Goal: Information Seeking & Learning: Learn about a topic

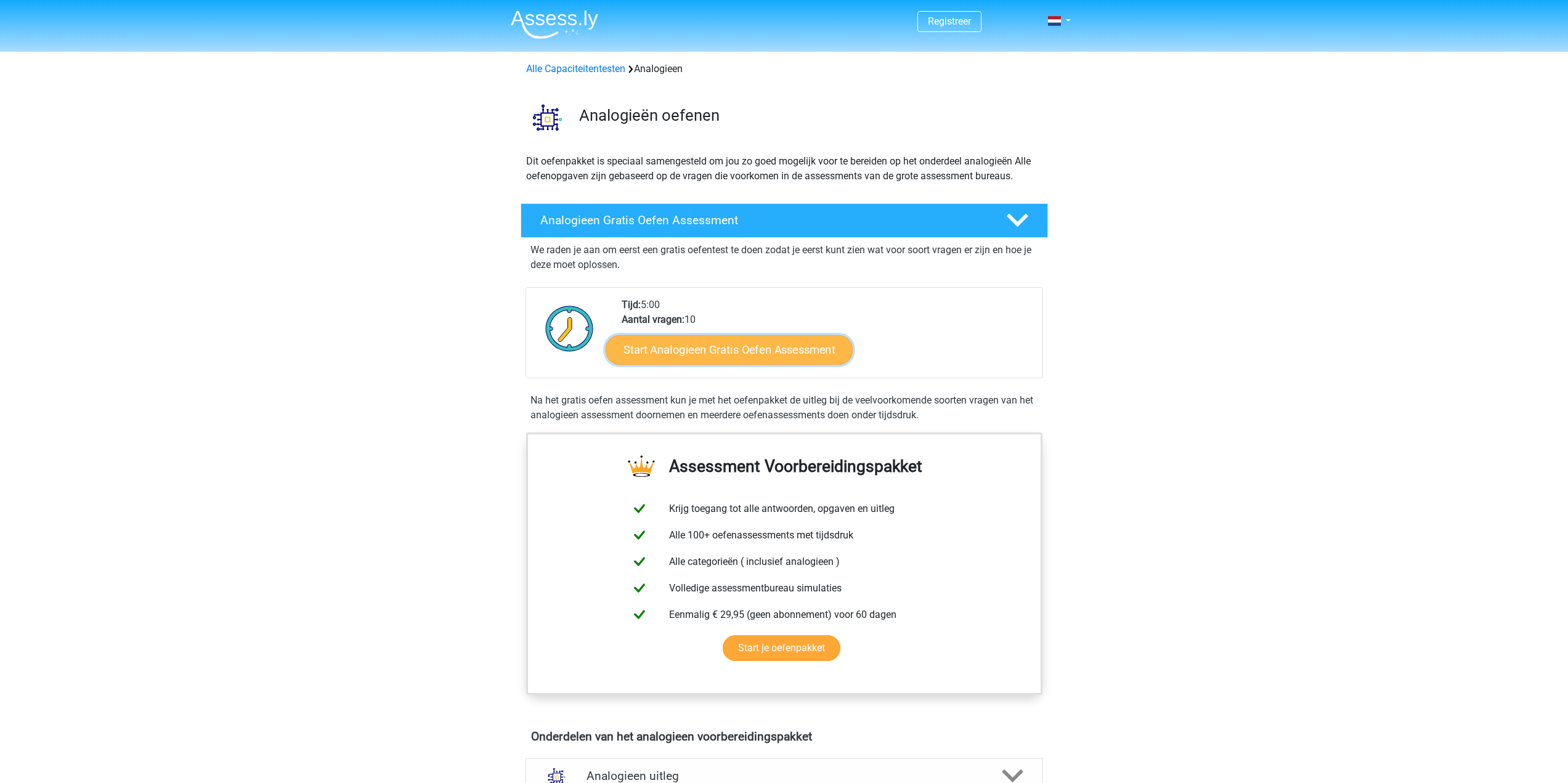
click at [727, 349] on link "Start Analogieen Gratis Oefen Assessment" at bounding box center [729, 349] width 247 height 29
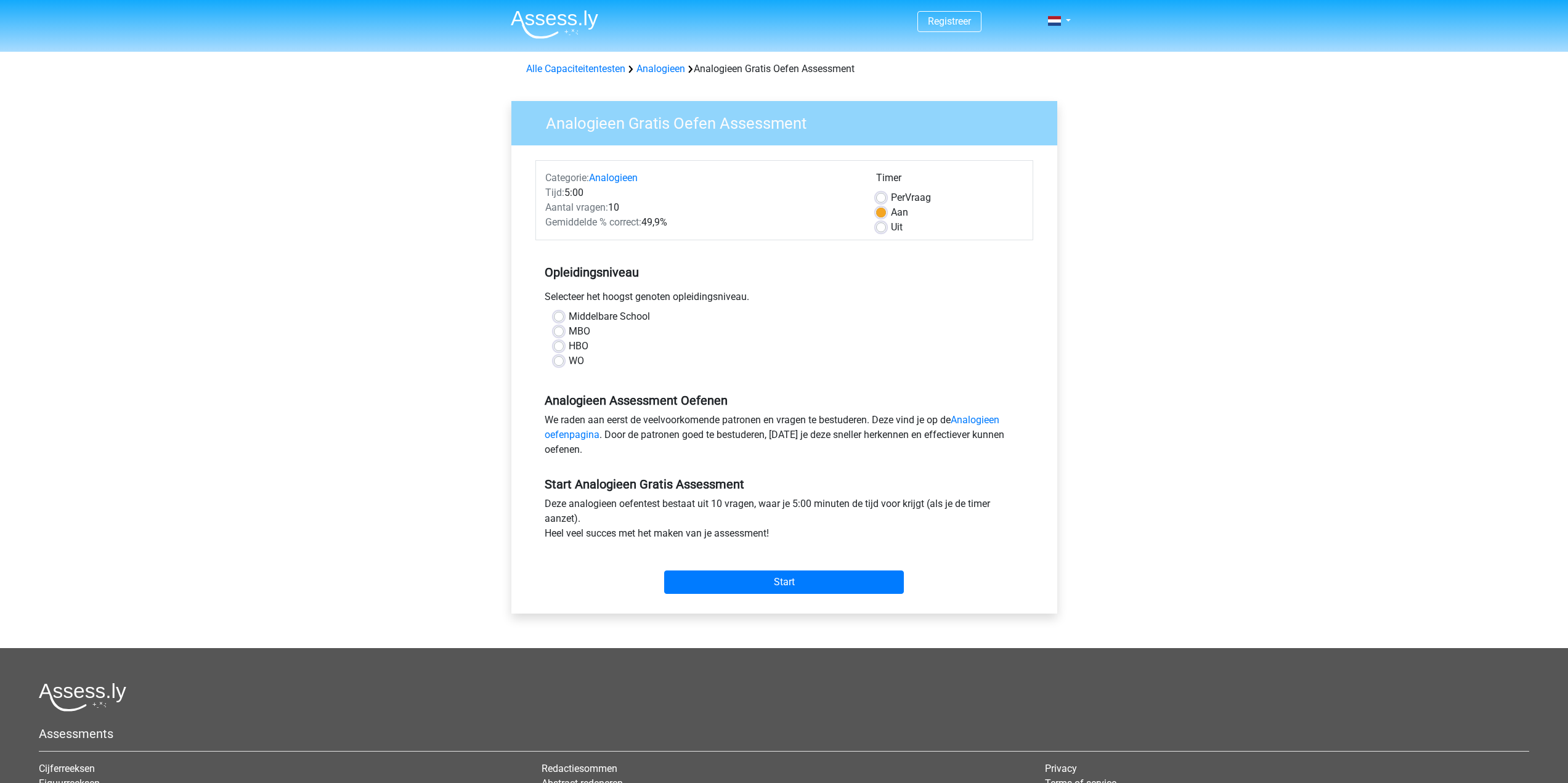
click at [568, 333] on label "MBO" at bounding box center [579, 331] width 21 height 15
click at [559, 333] on input "MBO" at bounding box center [559, 330] width 10 height 13
radio input "true"
click at [568, 333] on label "MBO" at bounding box center [579, 331] width 21 height 15
click at [559, 333] on input "MBO" at bounding box center [559, 330] width 10 height 13
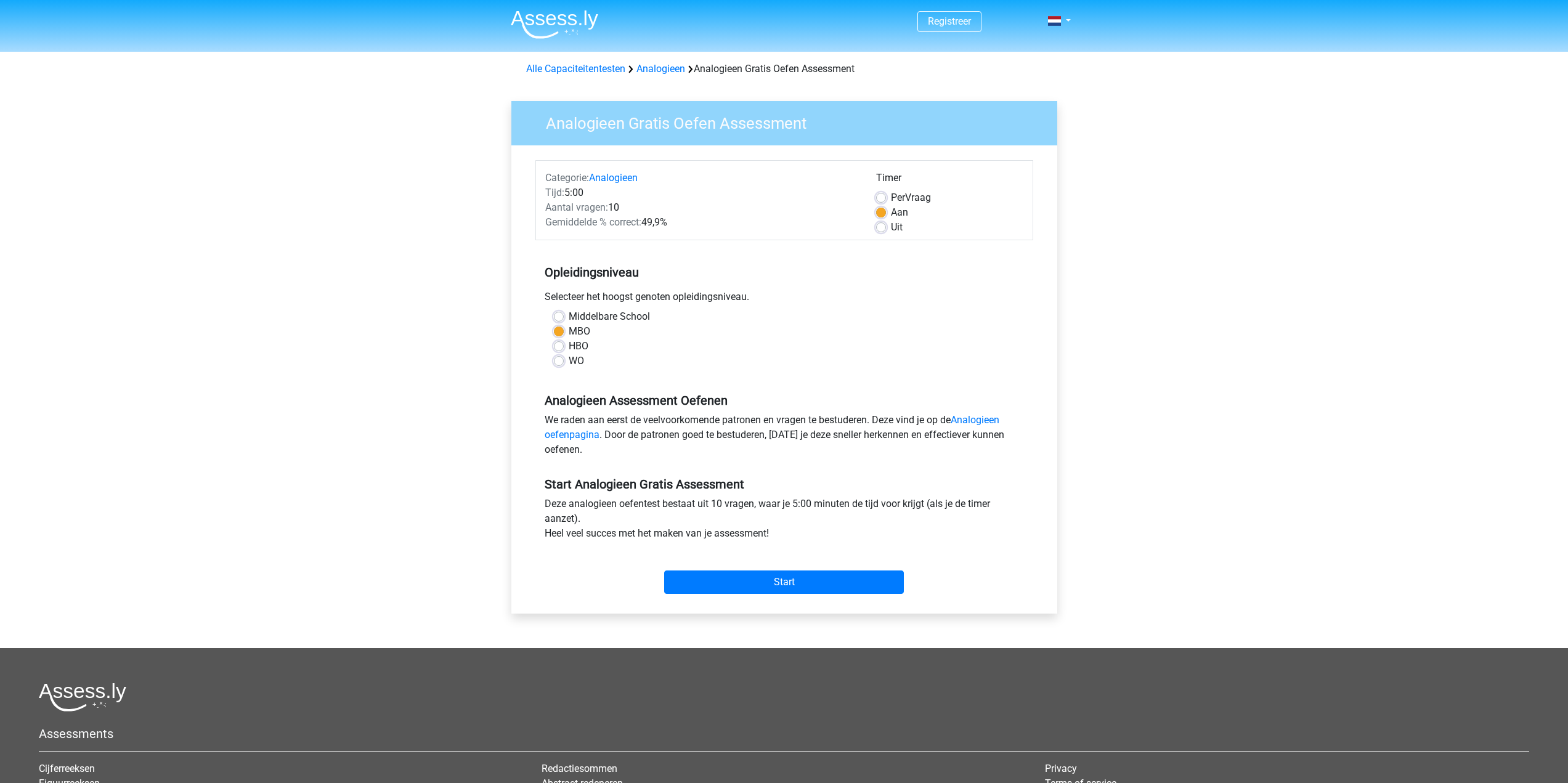
click at [568, 345] on label "HBO" at bounding box center [578, 346] width 20 height 15
click at [560, 345] on input "HBO" at bounding box center [559, 345] width 10 height 13
radio input "true"
click at [568, 331] on label "MBO" at bounding box center [579, 331] width 21 height 15
click at [559, 331] on input "MBO" at bounding box center [559, 330] width 10 height 13
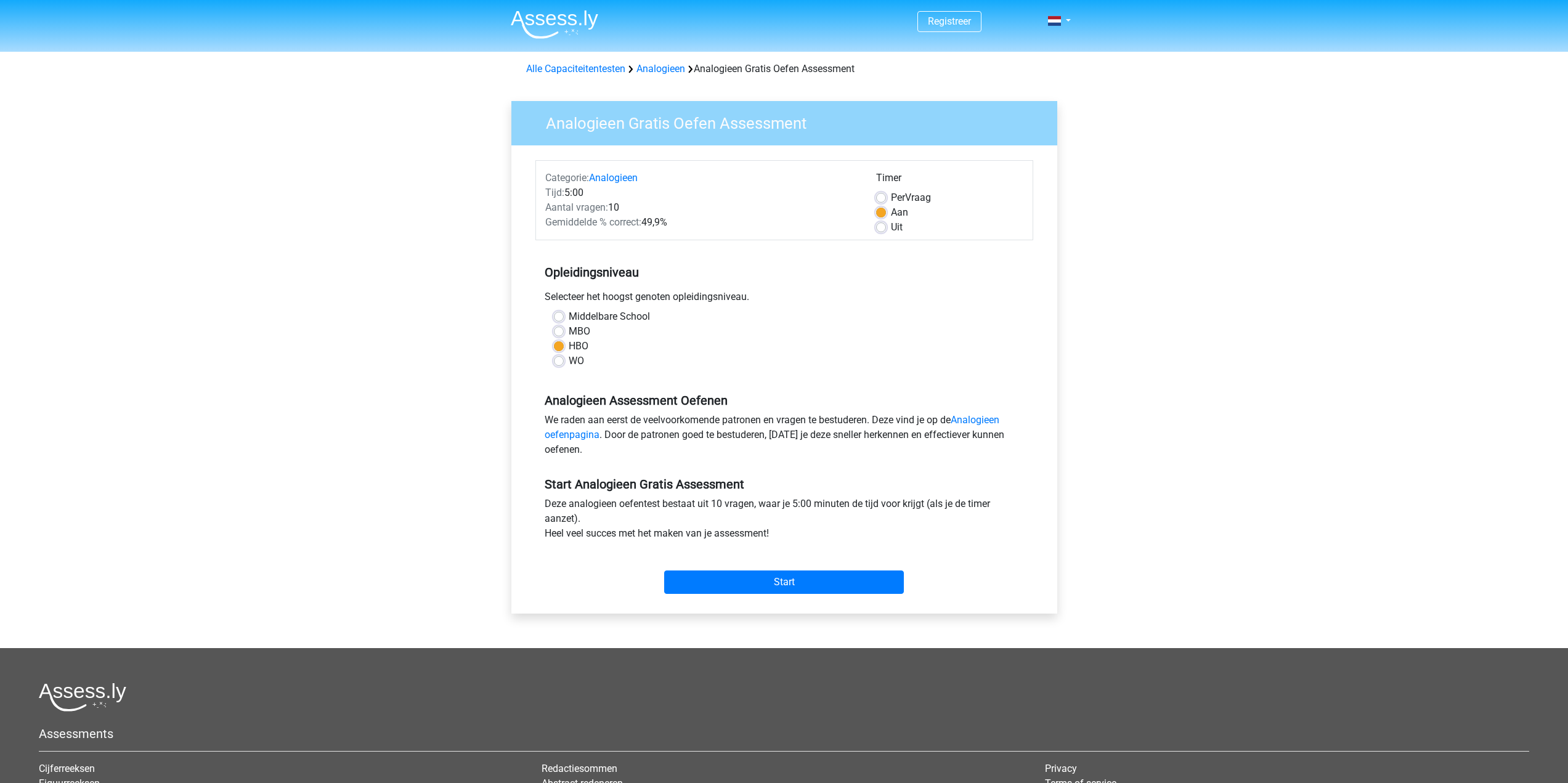
radio input "true"
click at [568, 342] on label "HBO" at bounding box center [578, 346] width 20 height 15
click at [562, 342] on input "HBO" at bounding box center [559, 345] width 10 height 13
radio input "true"
click at [568, 331] on label "MBO" at bounding box center [579, 331] width 21 height 15
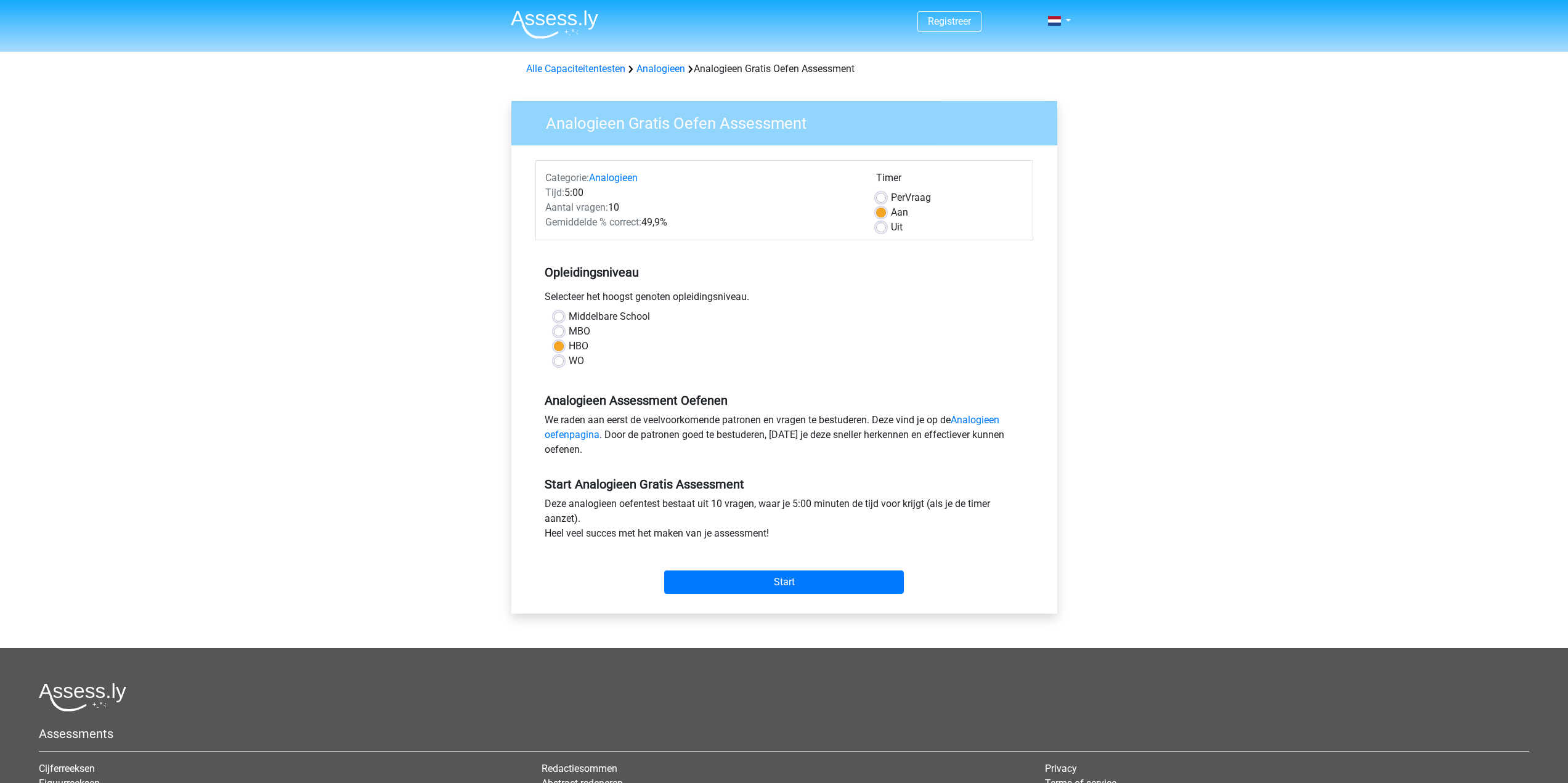
click at [559, 331] on input "MBO" at bounding box center [559, 330] width 10 height 13
radio input "true"
click at [741, 584] on input "Start" at bounding box center [784, 581] width 240 height 23
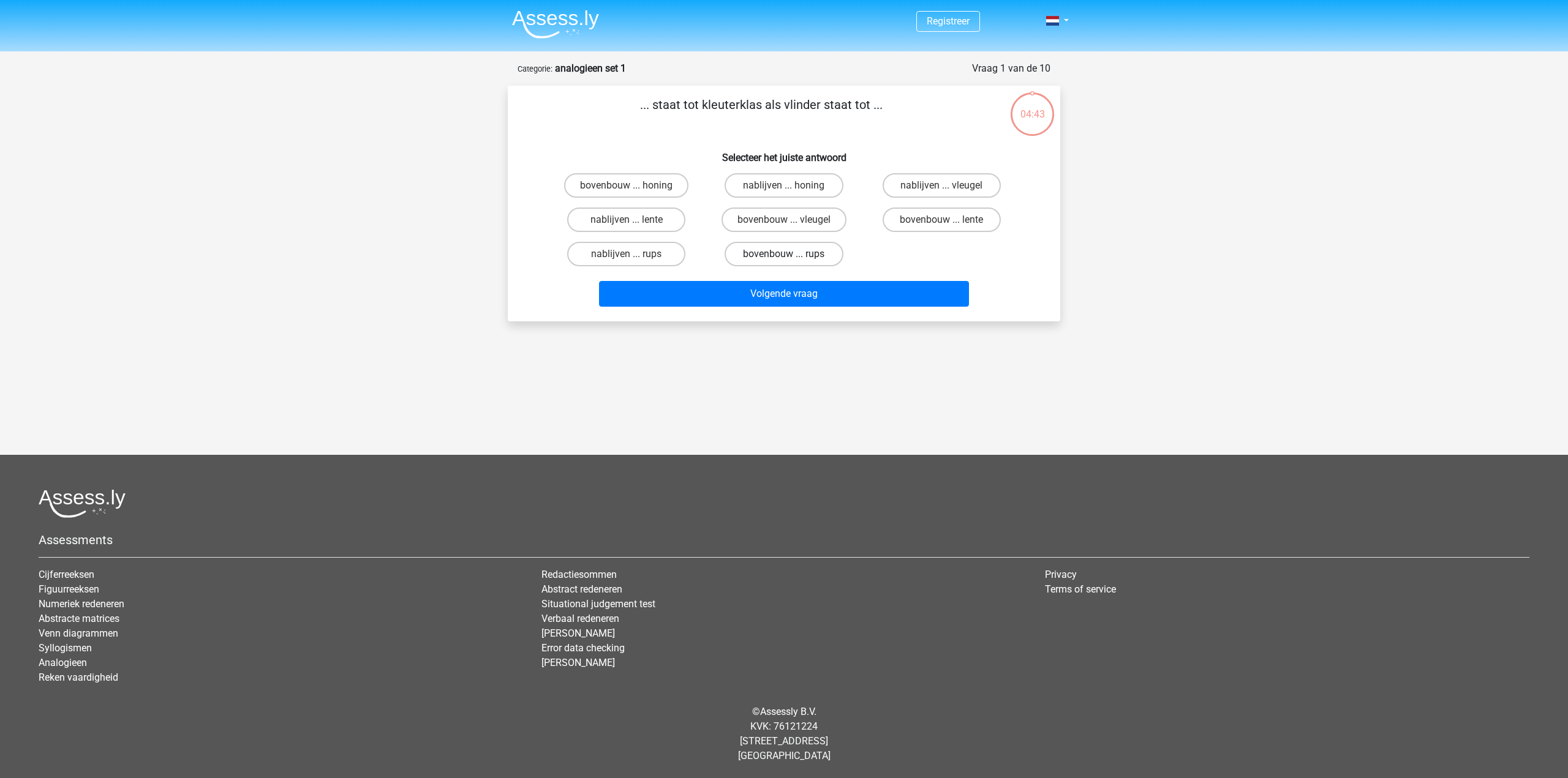
click at [774, 257] on label "bovenbouw ... rups" at bounding box center [784, 253] width 118 height 24
click at [784, 257] on input "bovenbouw ... rups" at bounding box center [788, 258] width 8 height 8
radio input "true"
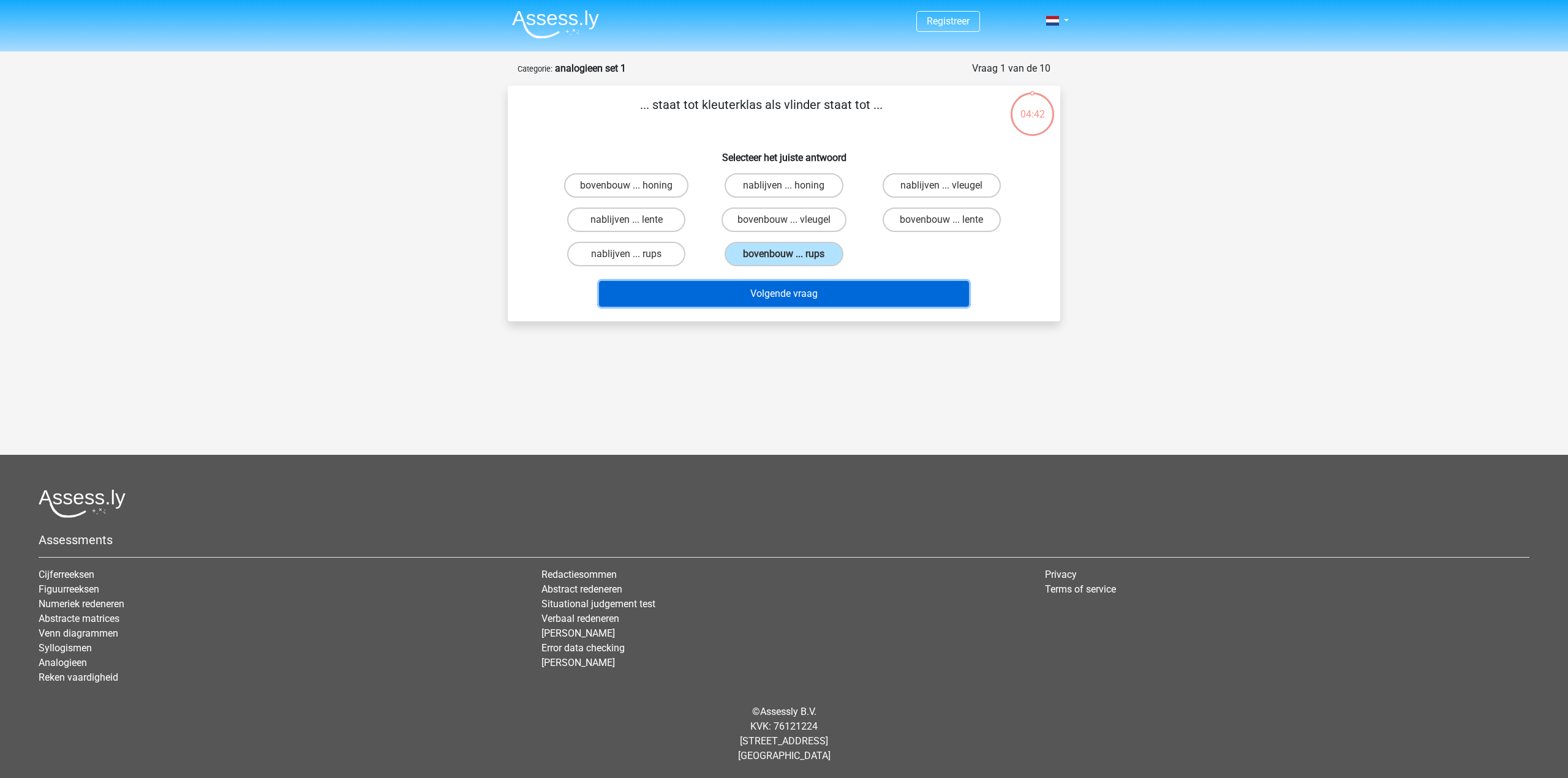
click at [761, 297] on button "Volgende vraag" at bounding box center [784, 294] width 370 height 26
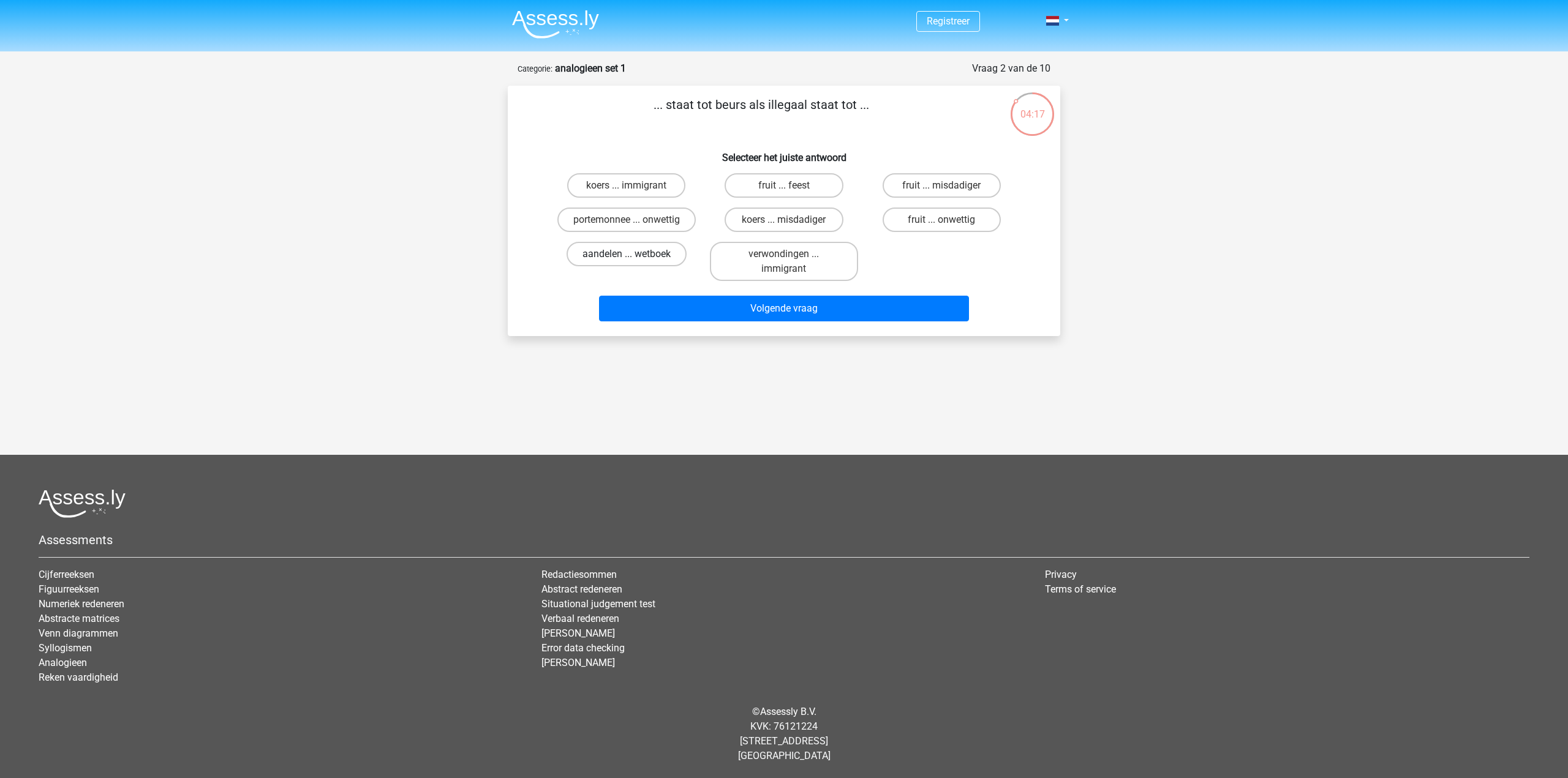
click at [644, 246] on label "aandelen ... wetboek" at bounding box center [627, 253] width 120 height 24
click at [635, 254] on input "aandelen ... wetboek" at bounding box center [631, 258] width 8 height 8
radio input "true"
drag, startPoint x: 646, startPoint y: 105, endPoint x: 746, endPoint y: 109, distance: 100.1
click at [746, 109] on p "... staat tot beurs als illegaal staat tot ..." at bounding box center [761, 114] width 467 height 37
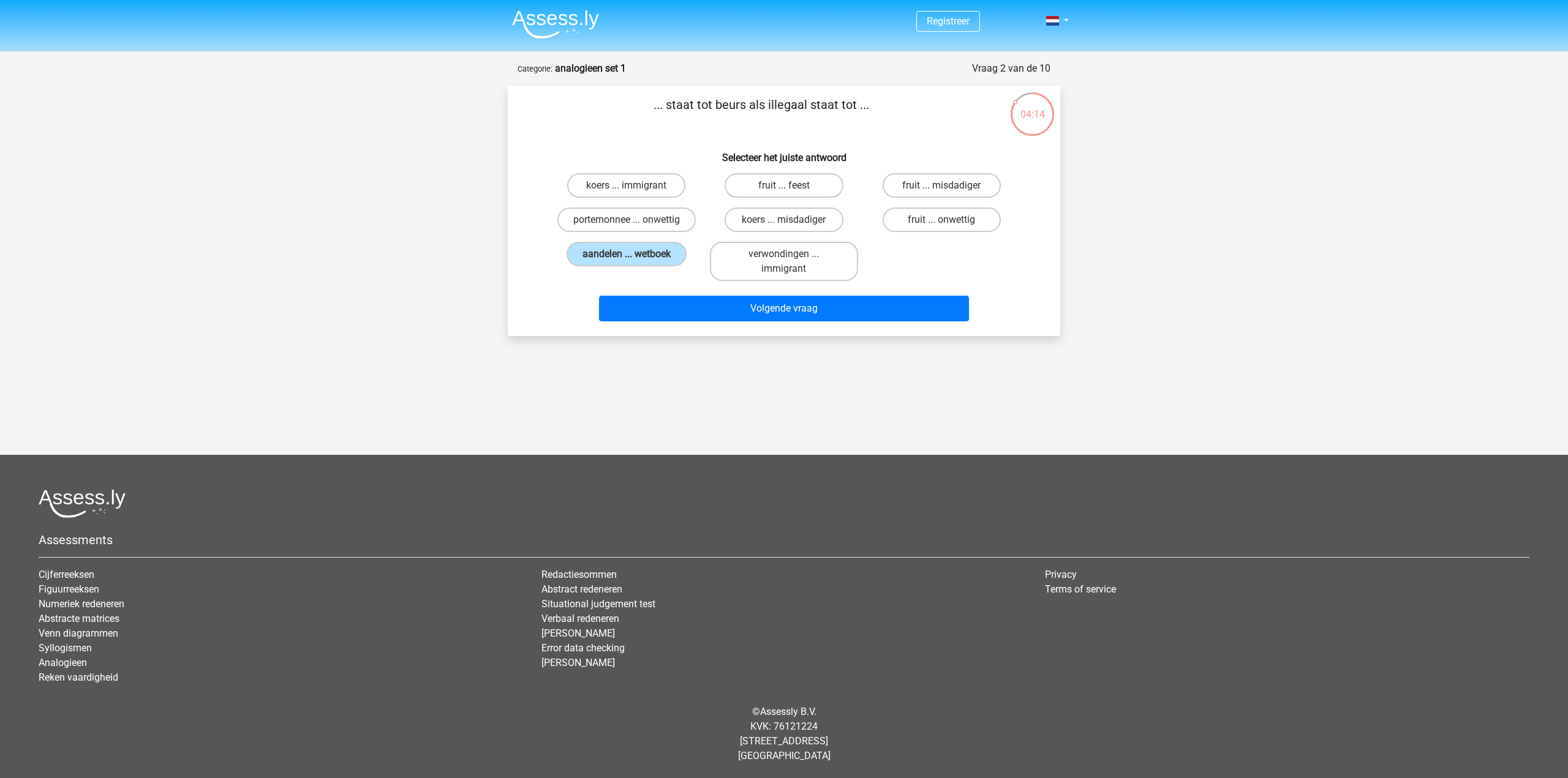
click at [746, 109] on p "... staat tot beurs als illegaal staat tot ..." at bounding box center [761, 114] width 467 height 37
drag, startPoint x: 749, startPoint y: 107, endPoint x: 872, endPoint y: 110, distance: 123.0
click at [872, 110] on p "... staat tot beurs als illegaal staat tot ..." at bounding box center [761, 114] width 467 height 37
click at [782, 264] on label "verwondingen ... immigrant" at bounding box center [783, 261] width 148 height 39
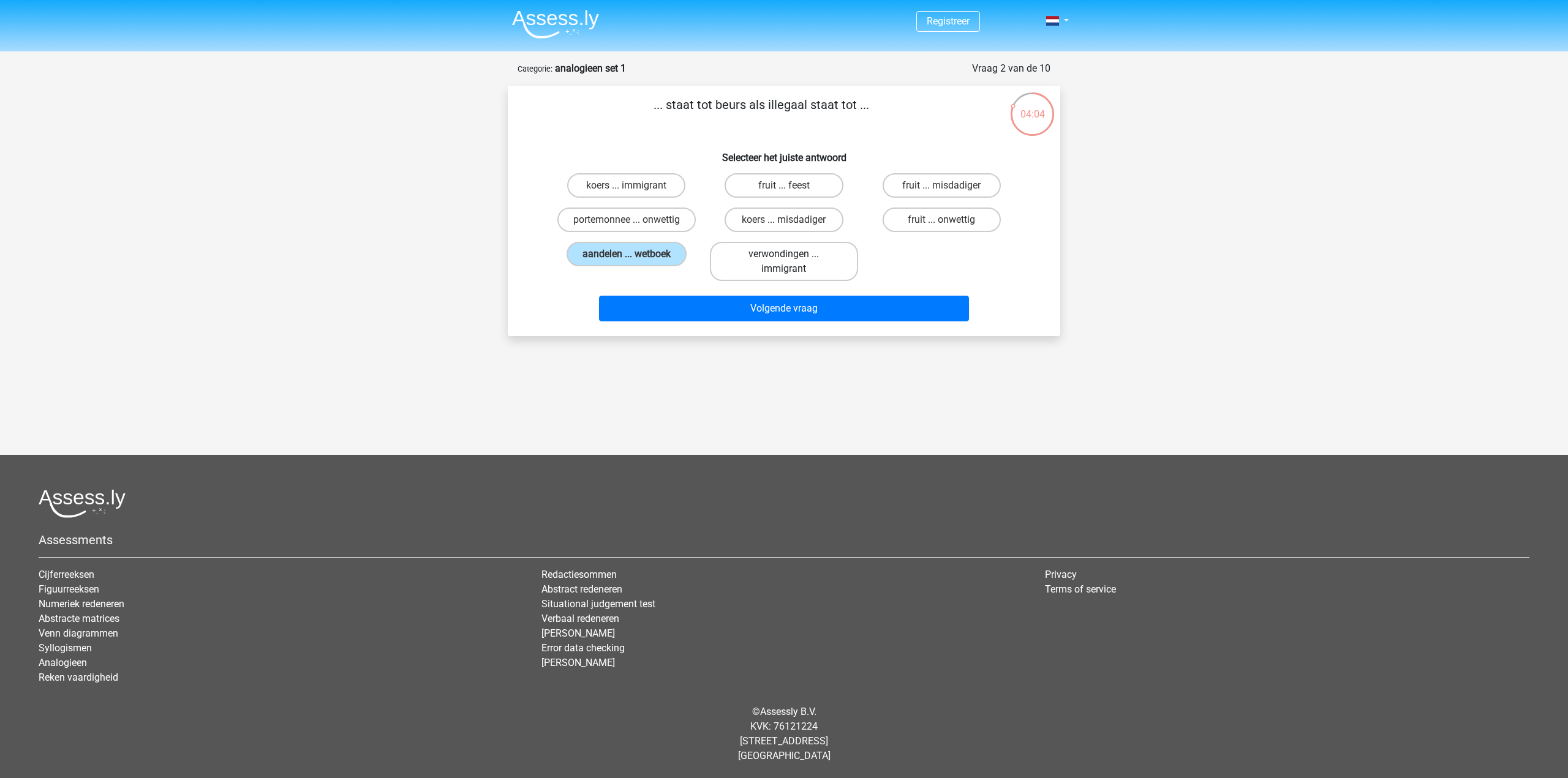
click at [784, 262] on input "verwondingen ... immigrant" at bounding box center [788, 258] width 8 height 8
radio input "true"
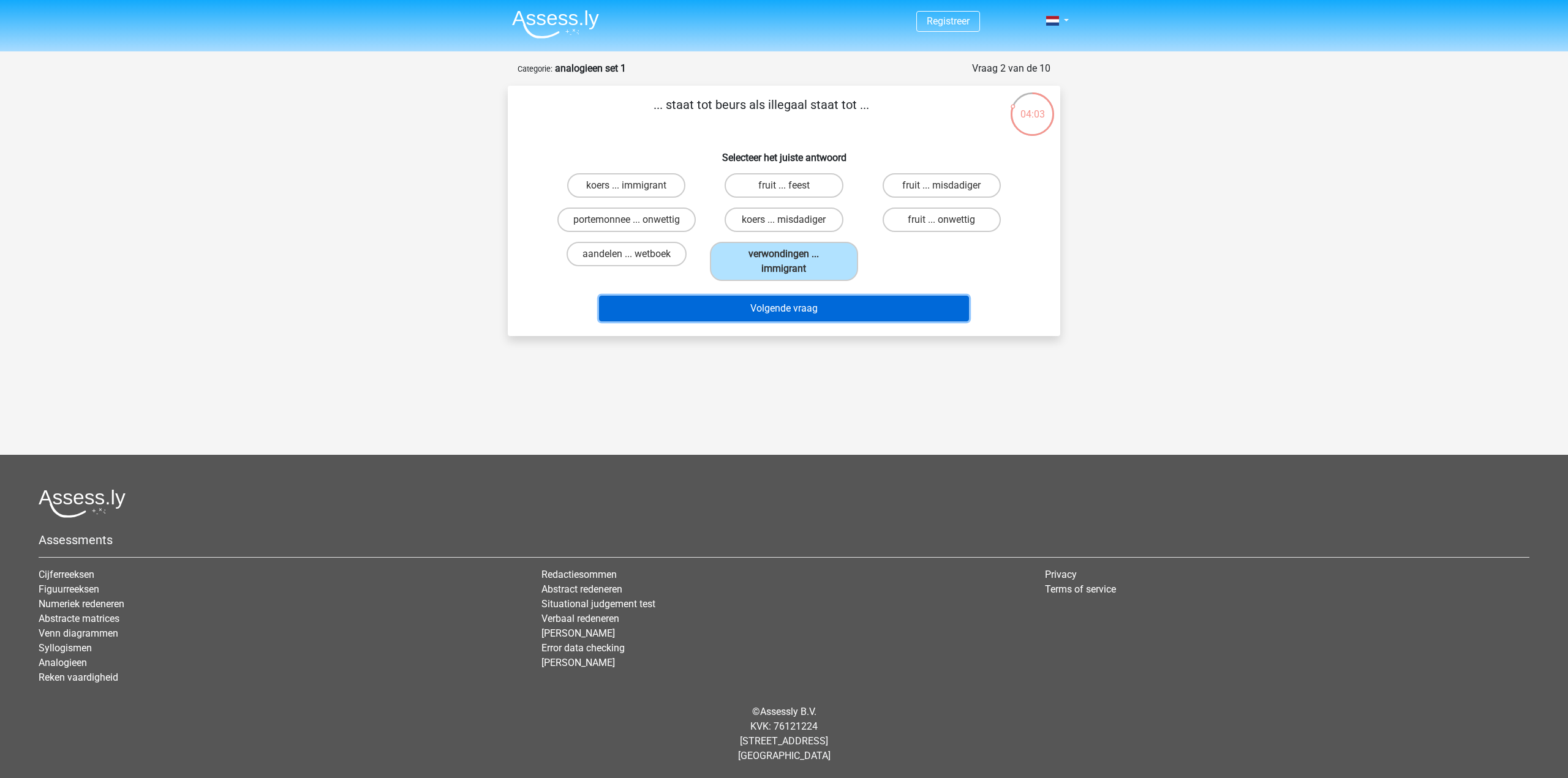
click at [786, 306] on button "Volgende vraag" at bounding box center [784, 309] width 370 height 26
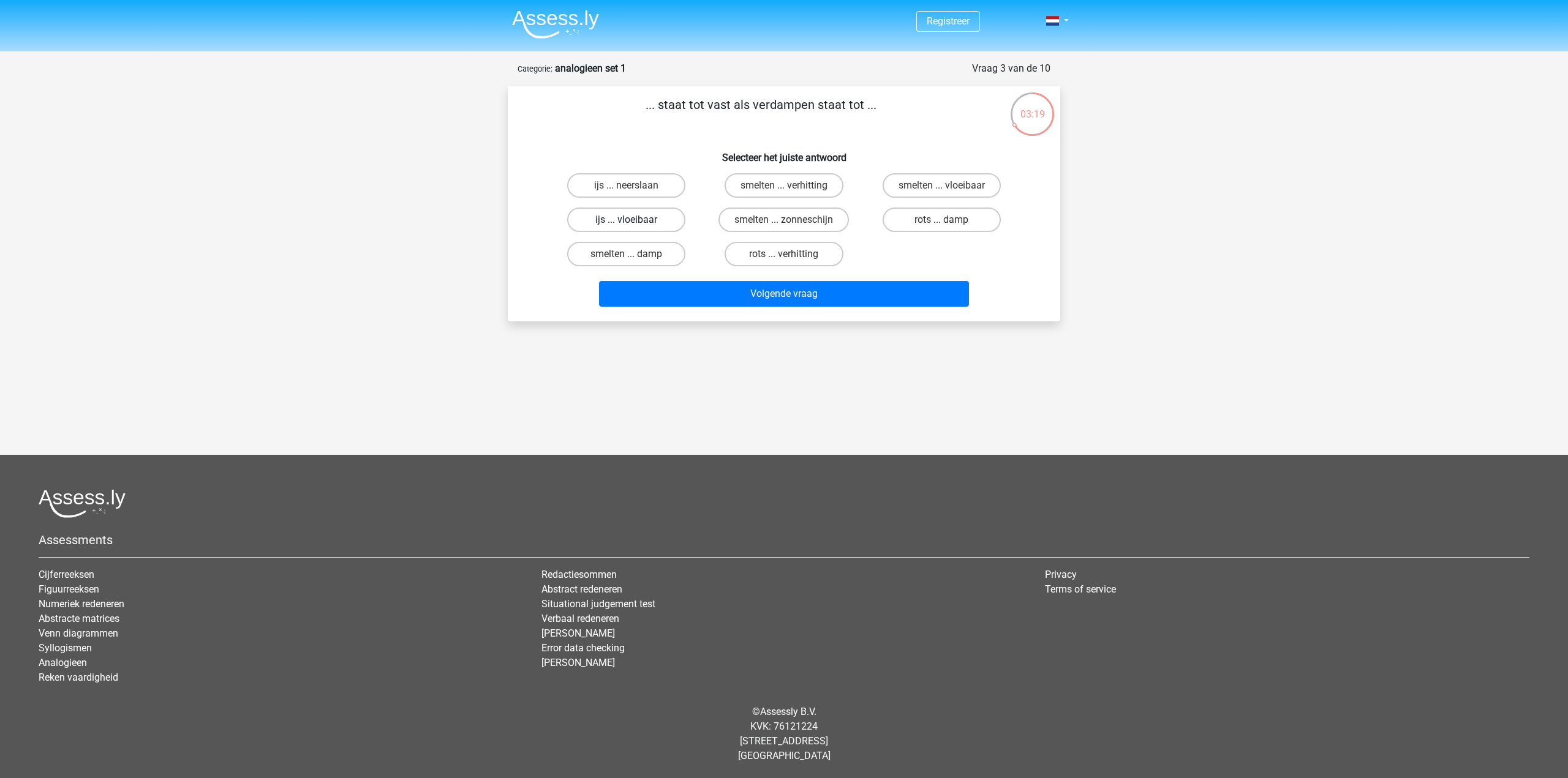
click at [619, 219] on label "ijs ... vloeibaar" at bounding box center [626, 219] width 118 height 24
click at [627, 220] on input "ijs ... vloeibaar" at bounding box center [631, 224] width 8 height 8
radio input "true"
click at [644, 187] on label "ijs ... neerslaan" at bounding box center [626, 185] width 118 height 24
click at [635, 187] on input "ijs ... neerslaan" at bounding box center [631, 189] width 8 height 8
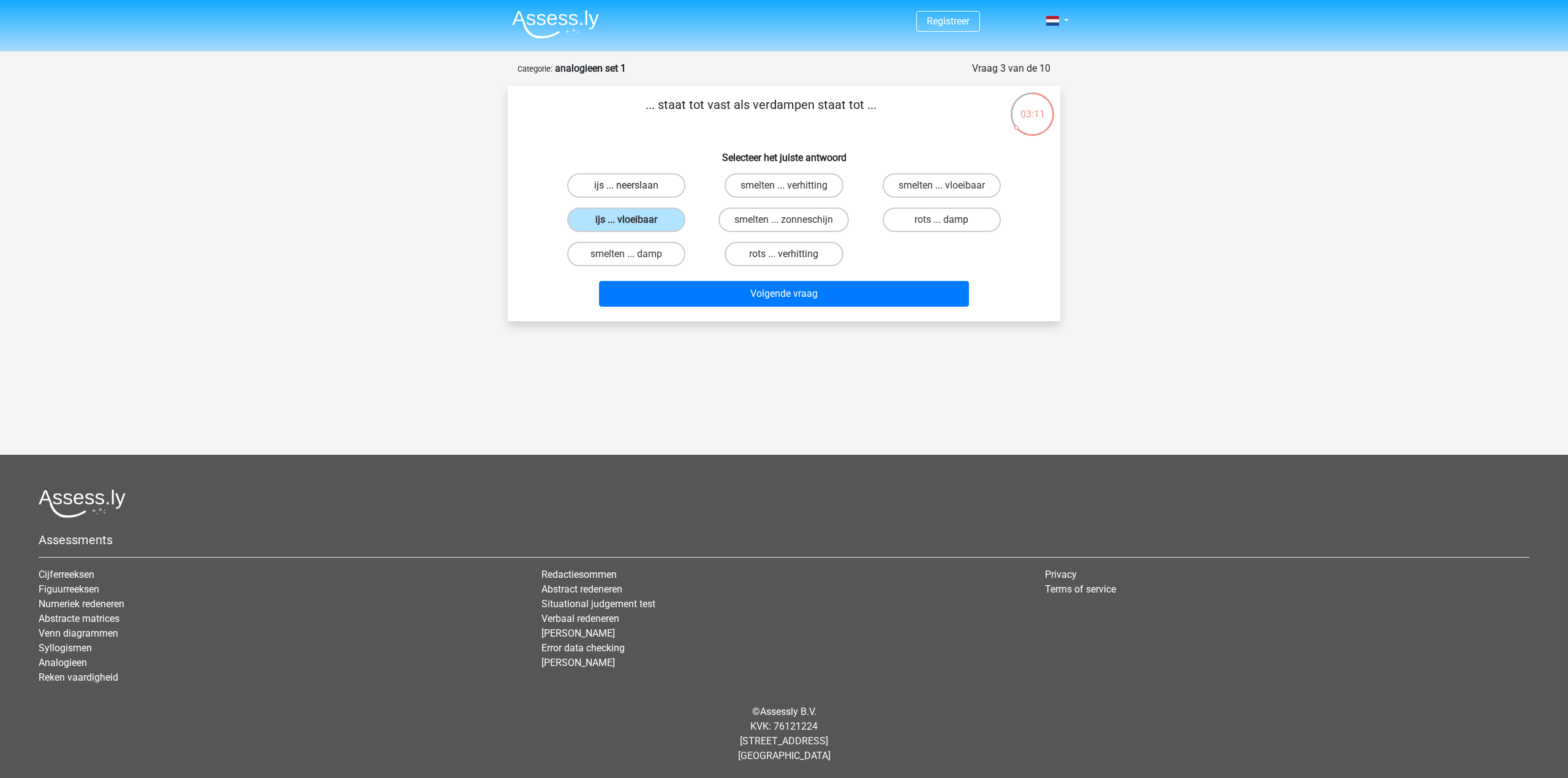
radio input "true"
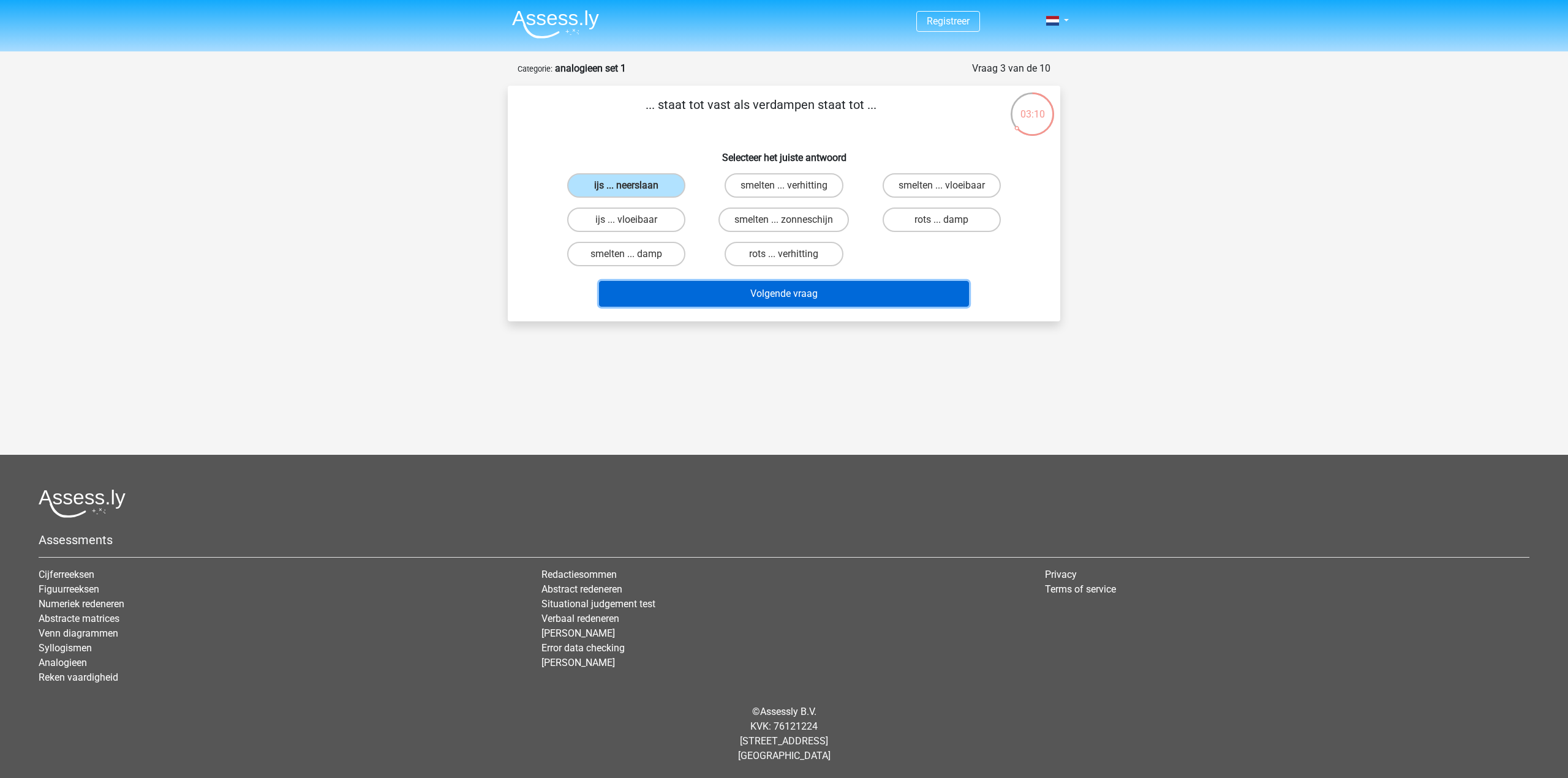
click at [722, 289] on button "Volgende vraag" at bounding box center [784, 294] width 370 height 26
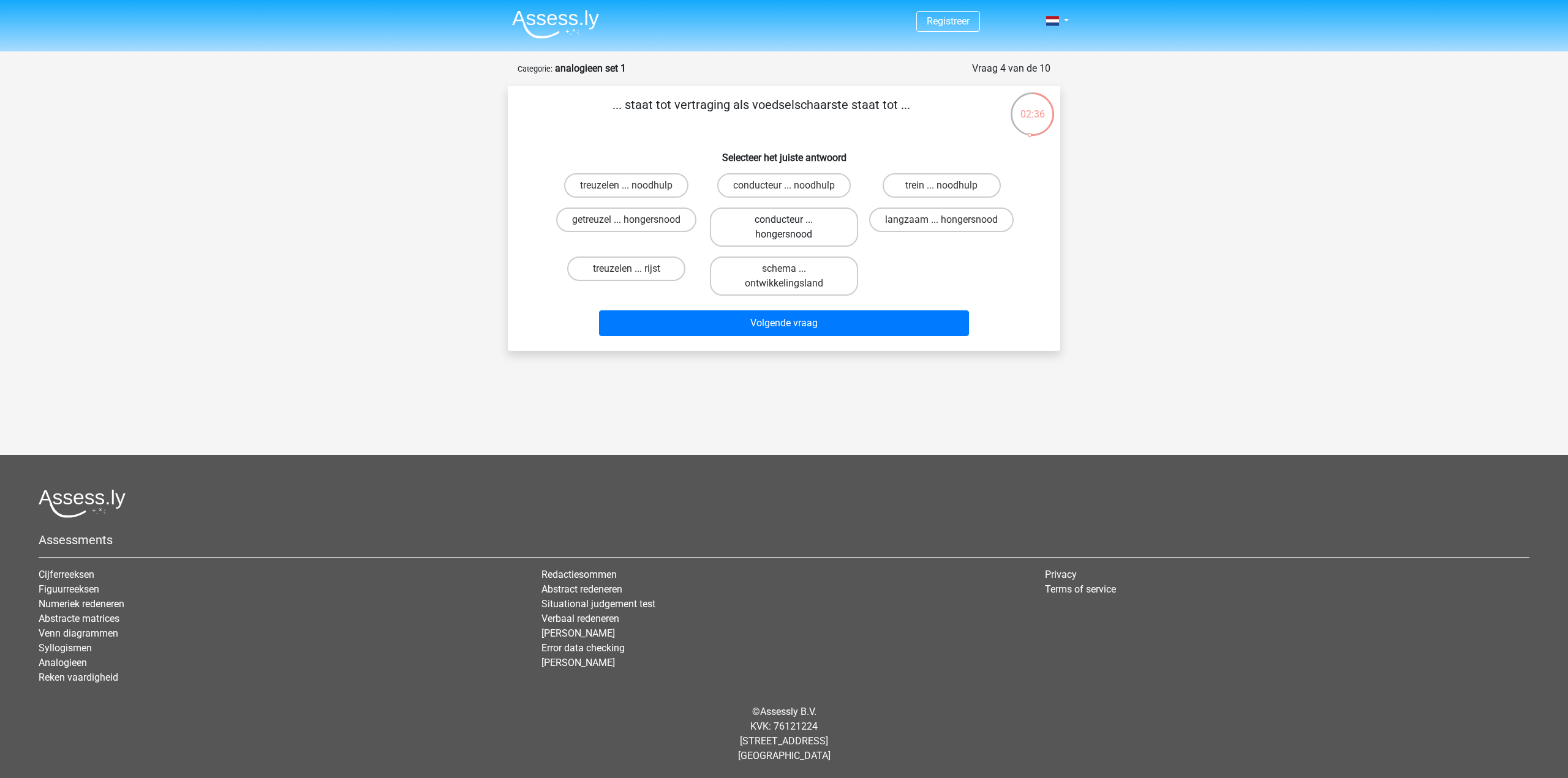
click at [780, 239] on label "conducteur ... hongersnood" at bounding box center [783, 227] width 148 height 39
click at [784, 228] on input "conducteur ... hongersnood" at bounding box center [788, 224] width 8 height 8
radio input "true"
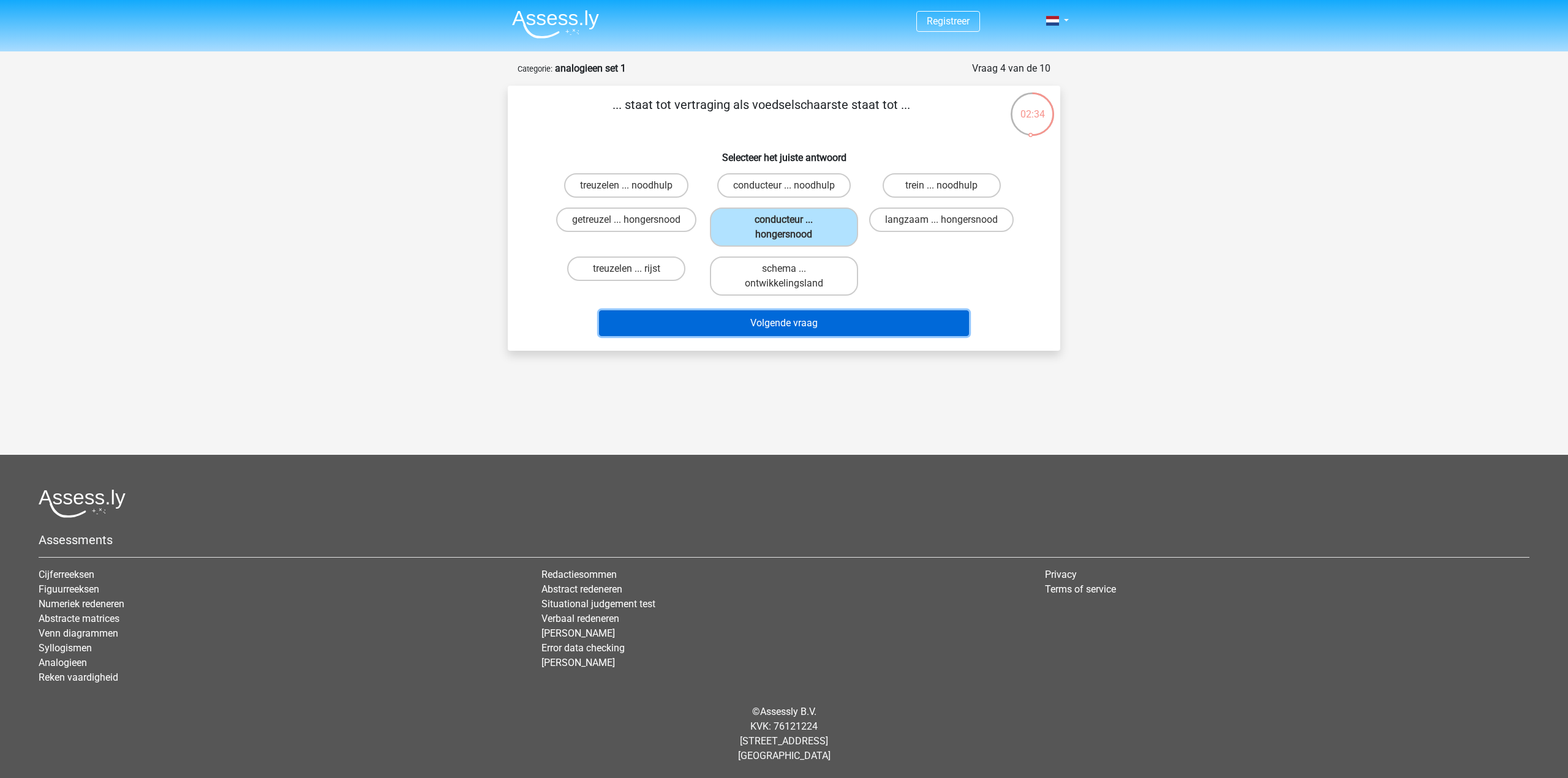
click at [813, 318] on button "Volgende vraag" at bounding box center [784, 323] width 370 height 26
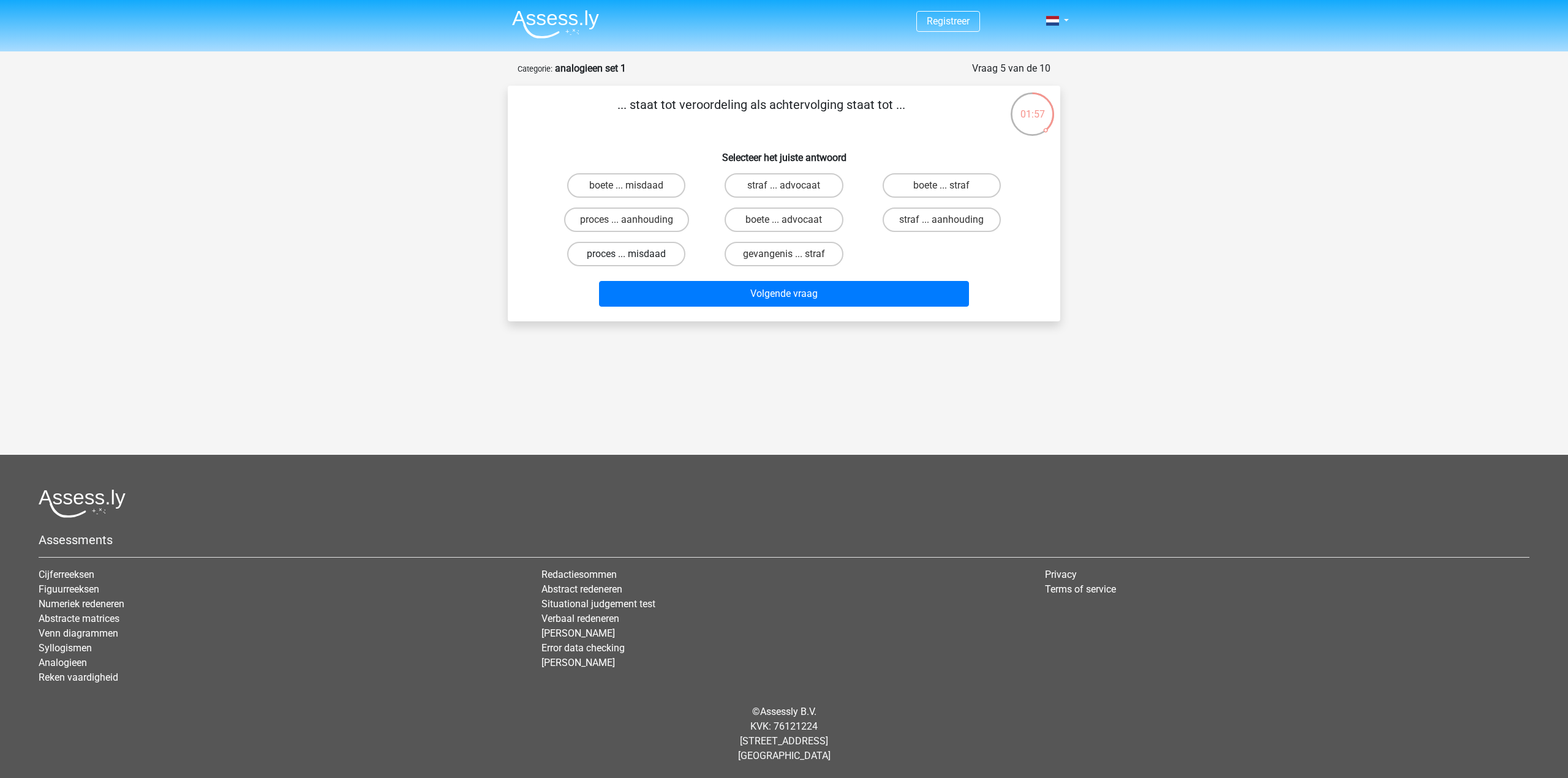
click at [636, 252] on label "proces ... misdaad" at bounding box center [626, 253] width 118 height 24
click at [635, 254] on input "proces ... misdaad" at bounding box center [631, 258] width 8 height 8
radio input "true"
click at [772, 298] on button "Volgende vraag" at bounding box center [784, 294] width 370 height 26
click at [933, 179] on label "rust ... wijsheid" at bounding box center [942, 185] width 118 height 24
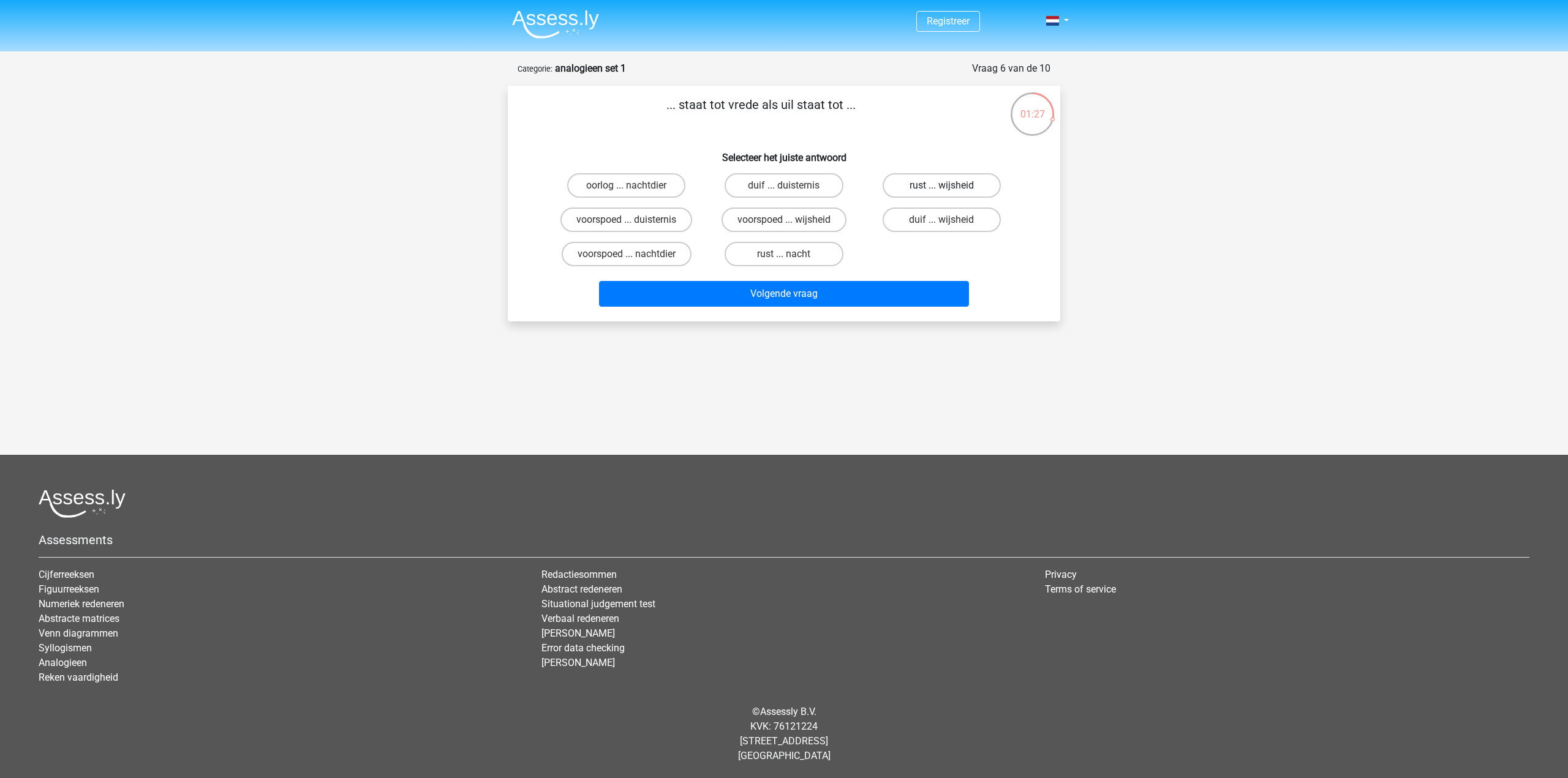
click at [942, 185] on input "rust ... wijsheid" at bounding box center [946, 189] width 8 height 8
radio input "true"
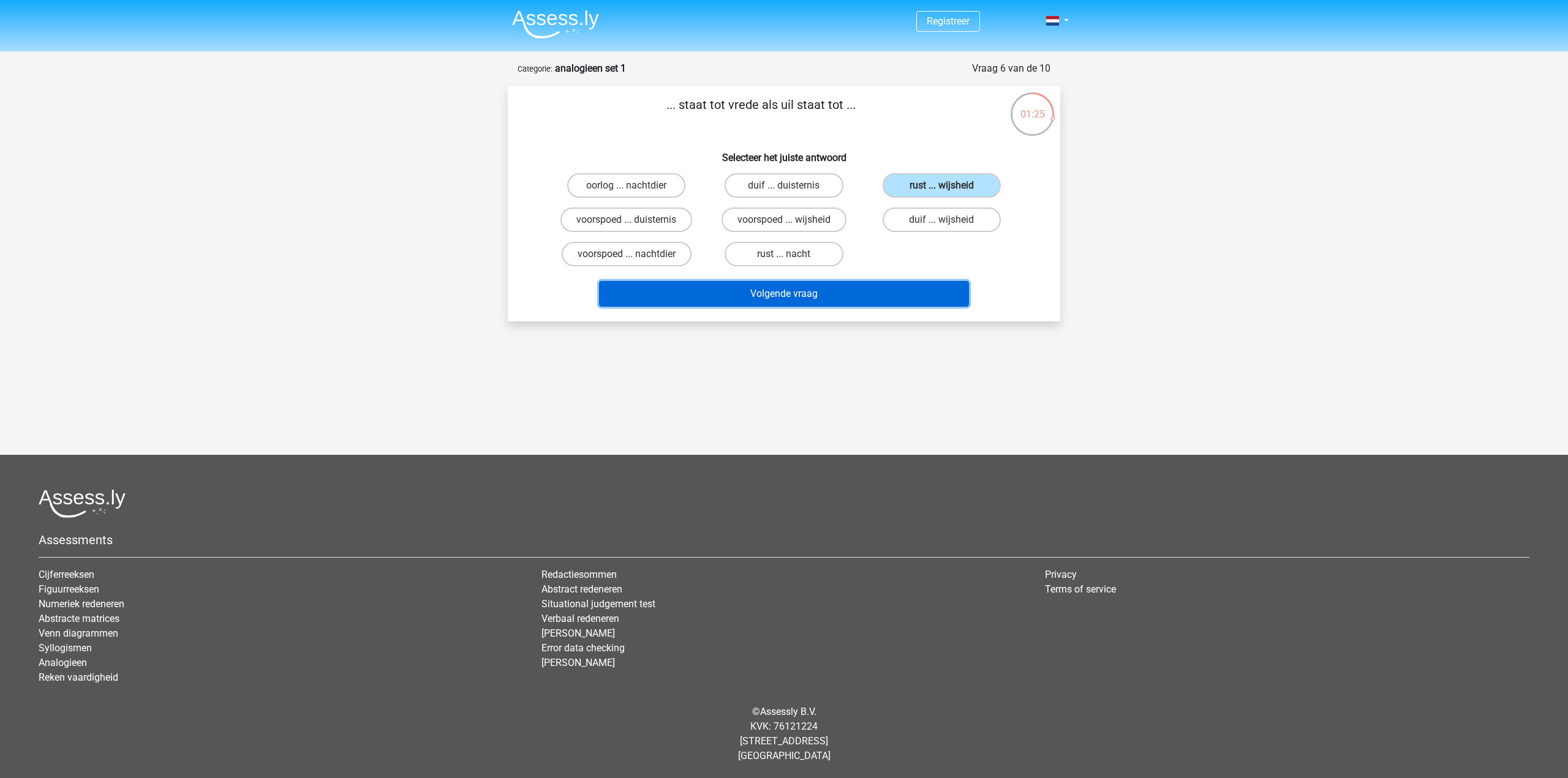
click at [756, 296] on button "Volgende vraag" at bounding box center [784, 294] width 370 height 26
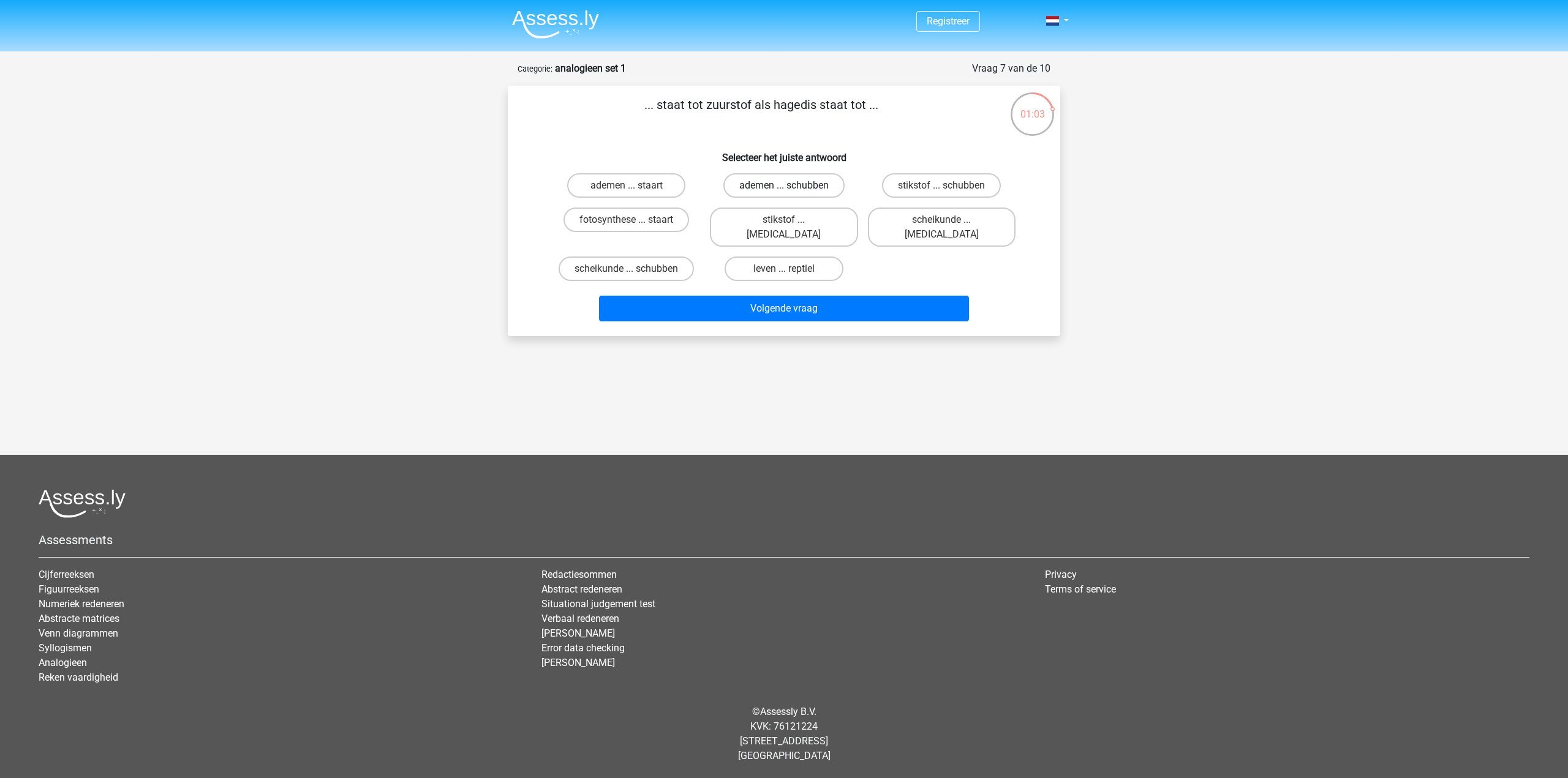
click at [783, 185] on label "ademen ... schubben" at bounding box center [784, 185] width 122 height 24
click at [784, 185] on input "ademen ... schubben" at bounding box center [788, 189] width 8 height 8
radio input "true"
drag, startPoint x: 781, startPoint y: 295, endPoint x: 780, endPoint y: 324, distance: 29.0
click at [784, 351] on div "Registreer Nederlands English" at bounding box center [784, 344] width 1568 height 689
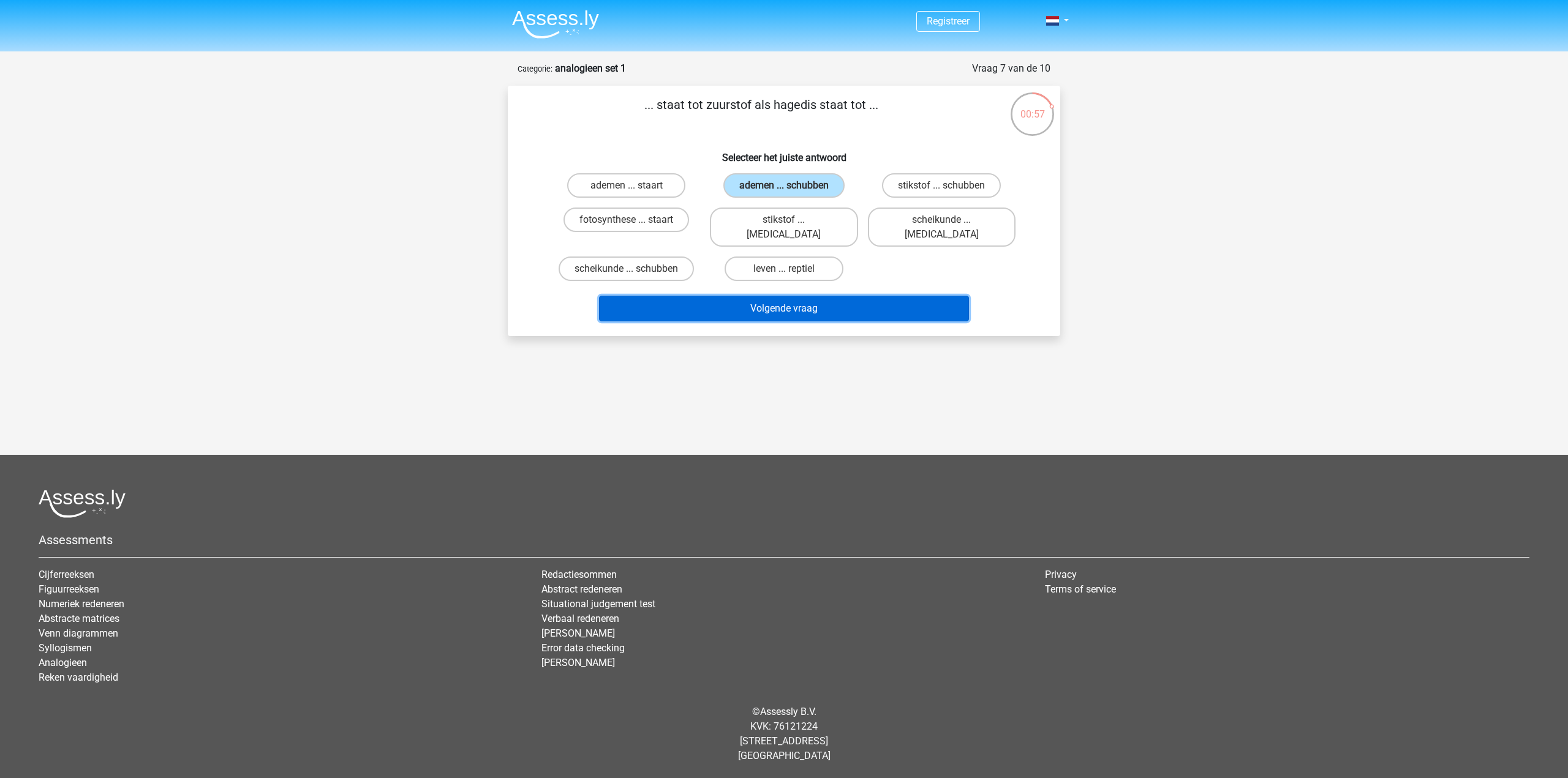
click at [813, 305] on button "Volgende vraag" at bounding box center [784, 309] width 370 height 26
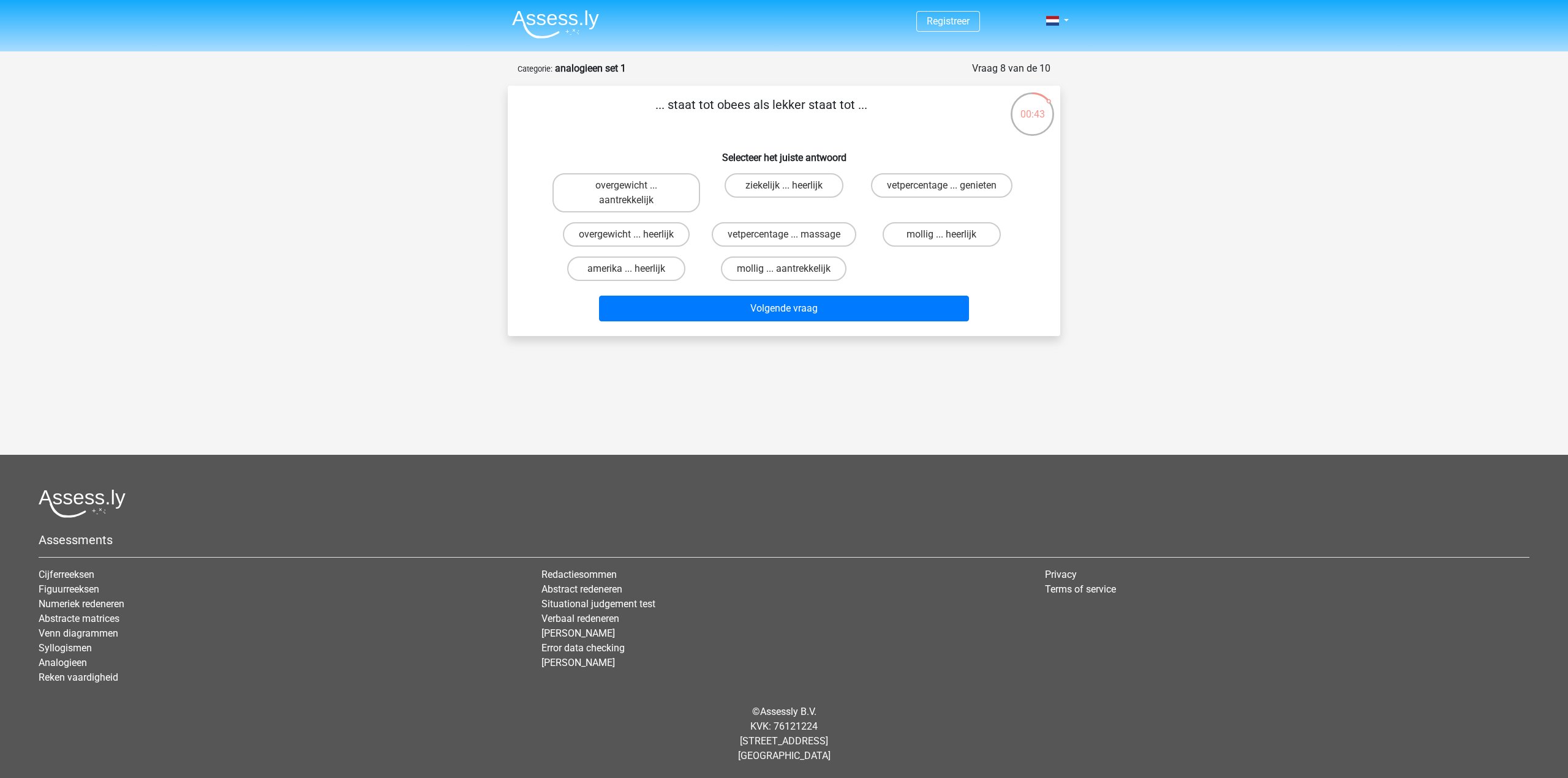
click at [628, 190] on input "overgewicht ... aantrekkelijk" at bounding box center [631, 189] width 8 height 8
radio input "true"
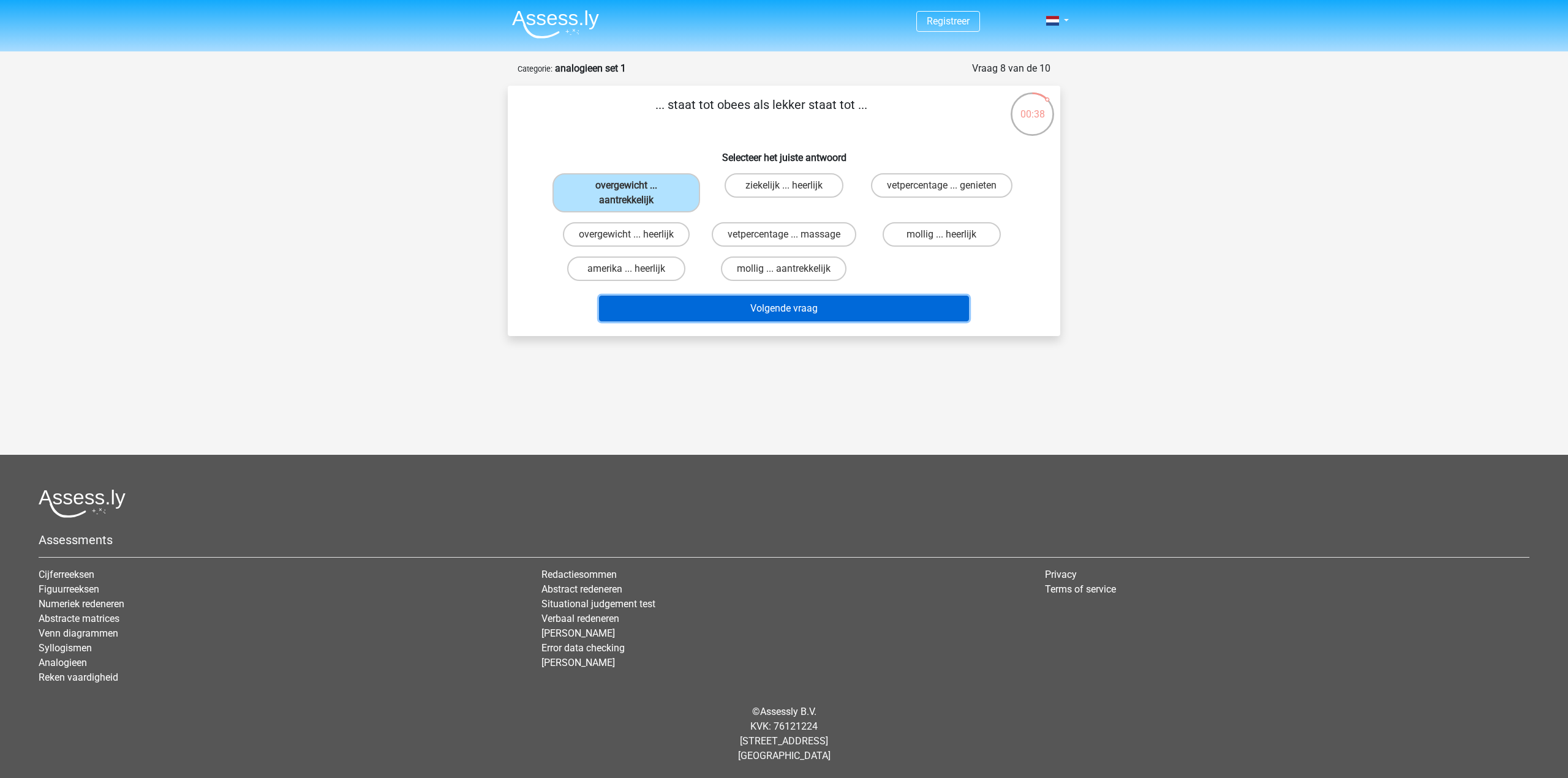
click at [698, 308] on button "Volgende vraag" at bounding box center [784, 309] width 370 height 26
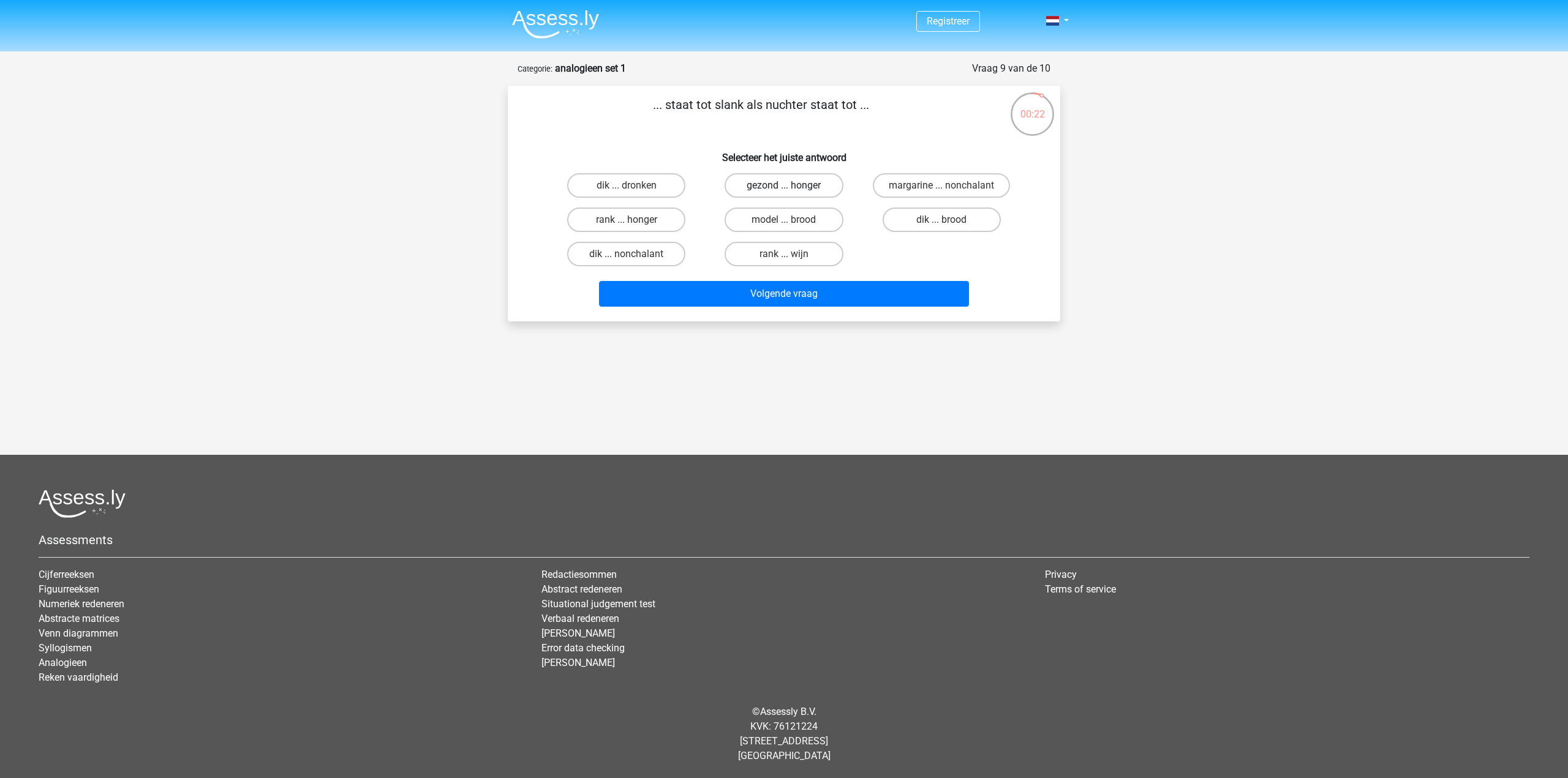
click at [799, 188] on label "gezond ... honger" at bounding box center [784, 185] width 118 height 24
click at [792, 188] on input "gezond ... honger" at bounding box center [788, 189] width 8 height 8
radio input "true"
click at [792, 294] on button "Volgende vraag" at bounding box center [784, 294] width 370 height 26
click at [632, 184] on label "televisie ... staal" at bounding box center [626, 185] width 118 height 24
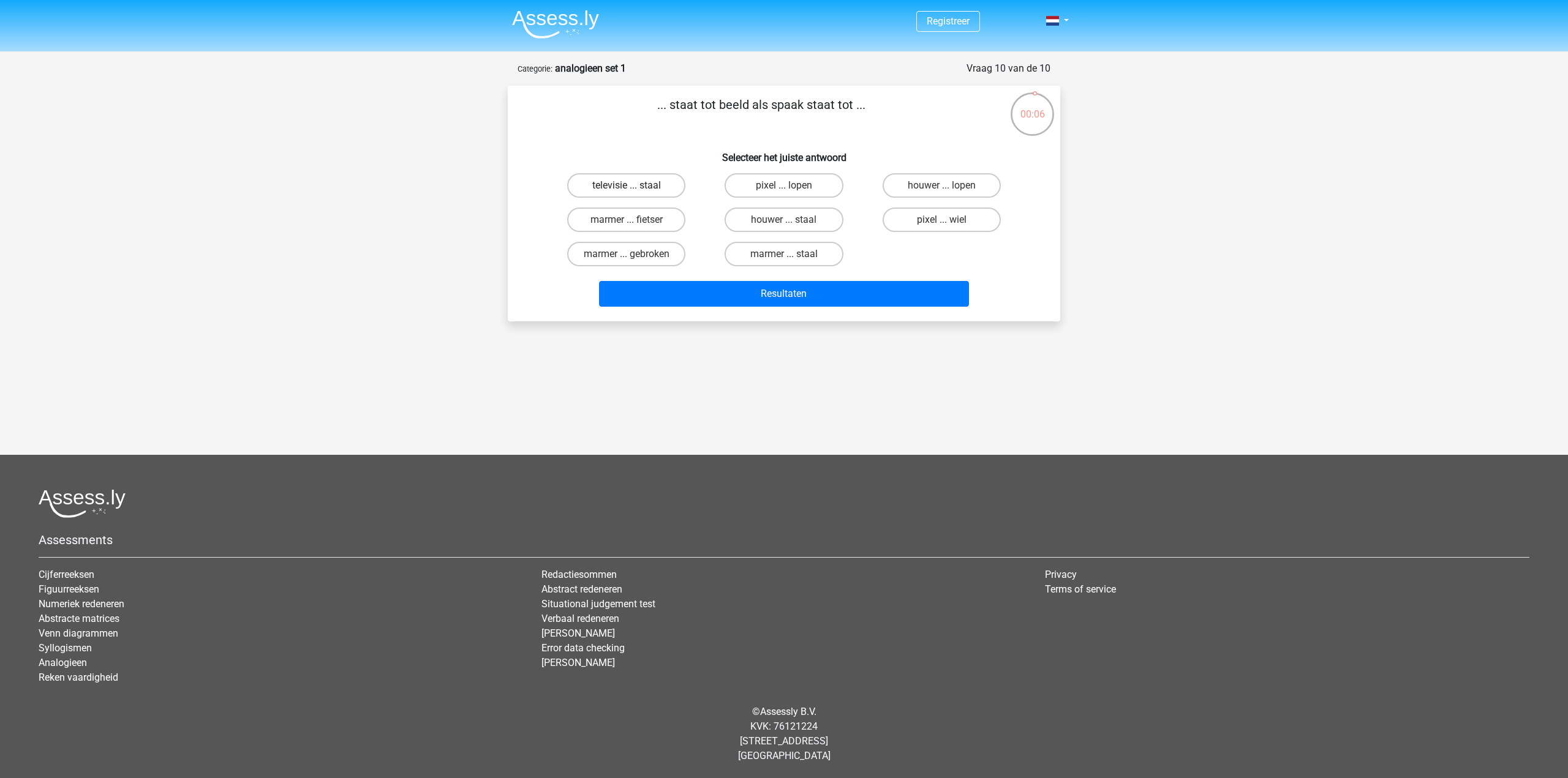
click at [632, 185] on input "televisie ... staal" at bounding box center [631, 189] width 8 height 8
radio input "true"
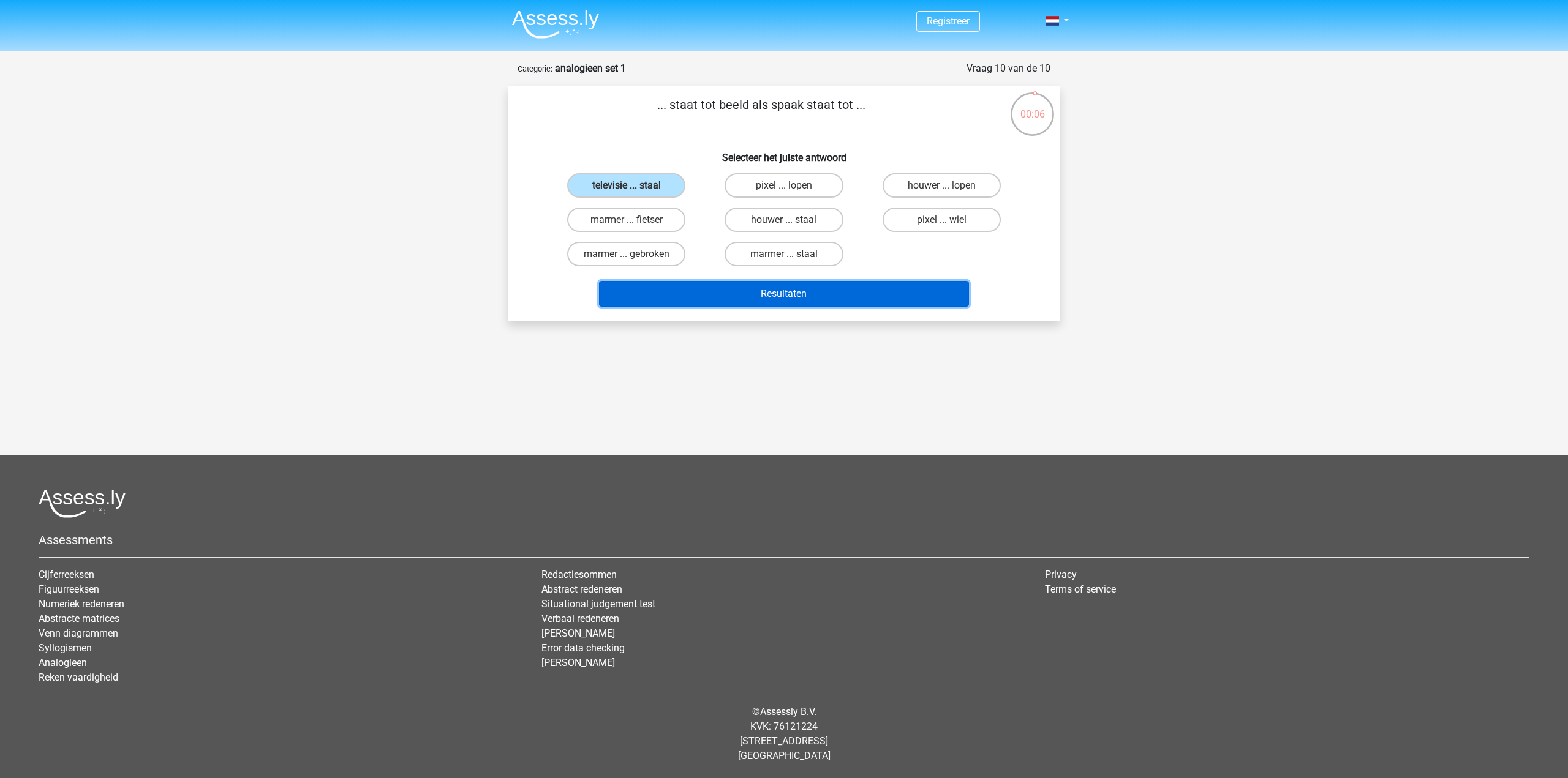
click at [752, 282] on button "Resultaten" at bounding box center [784, 294] width 370 height 26
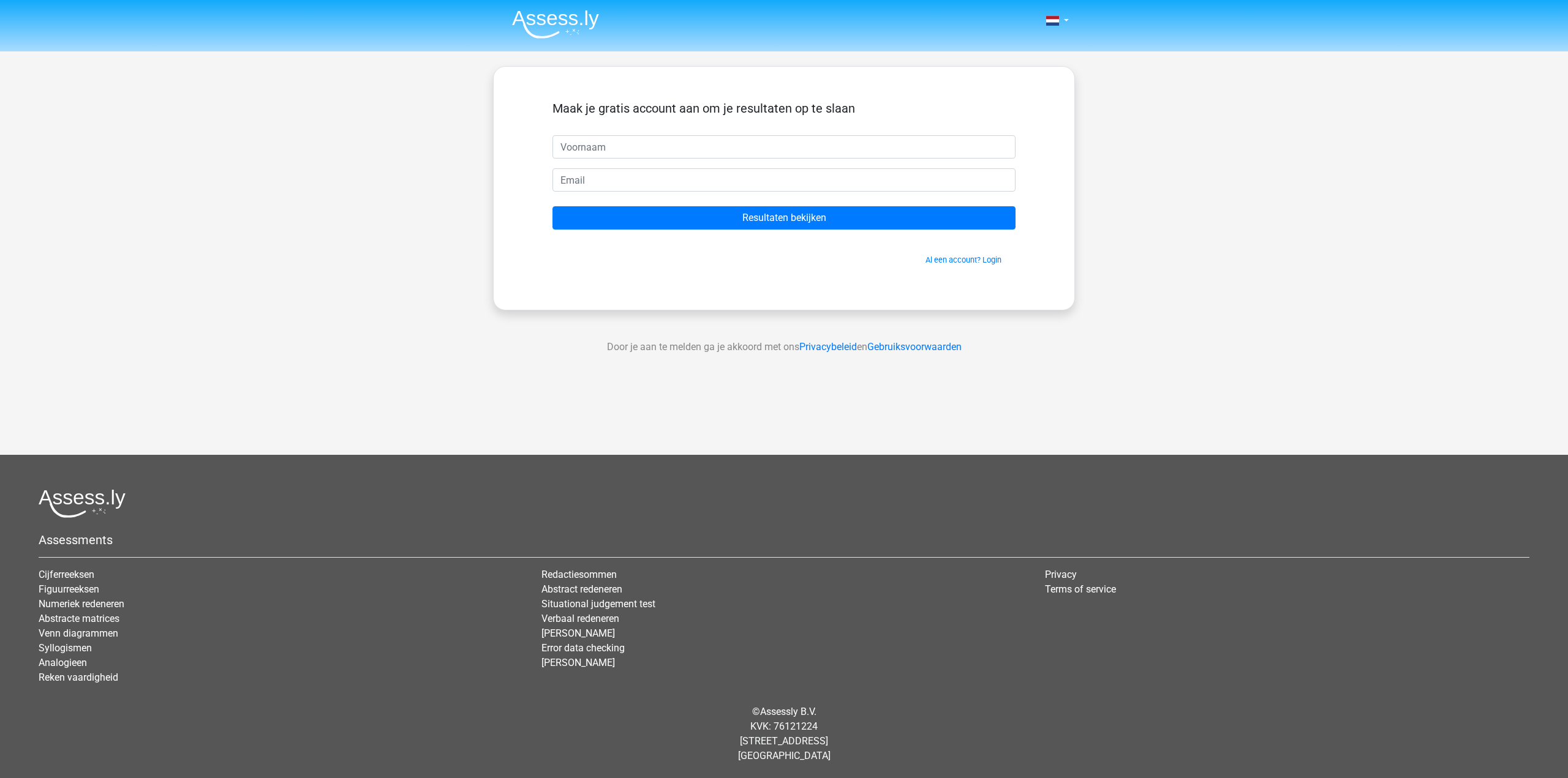
click at [617, 113] on h5 "Maak je gratis account aan om je resultaten op te slaan" at bounding box center [784, 108] width 463 height 15
